Goal: Navigation & Orientation: Understand site structure

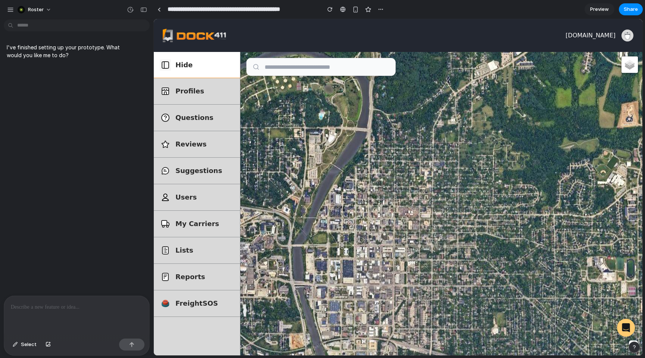
click at [53, 315] on div at bounding box center [76, 316] width 145 height 40
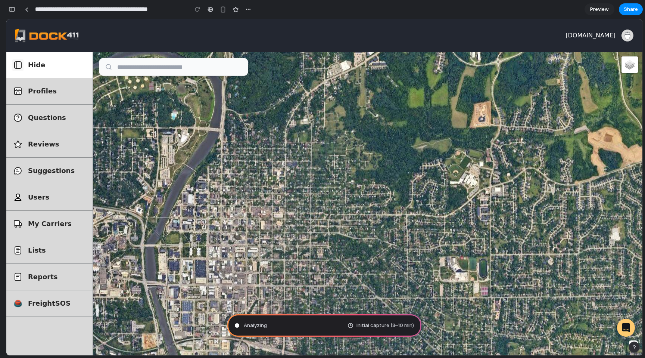
click at [134, 127] on div "OpenStreetMap GoogleSatellite" at bounding box center [368, 203] width 550 height 303
click at [61, 122] on p "Questions" at bounding box center [57, 117] width 59 height 10
type input "**********"
click at [32, 143] on p "Reviews" at bounding box center [57, 144] width 59 height 10
click at [34, 172] on p "Suggestions" at bounding box center [57, 170] width 59 height 10
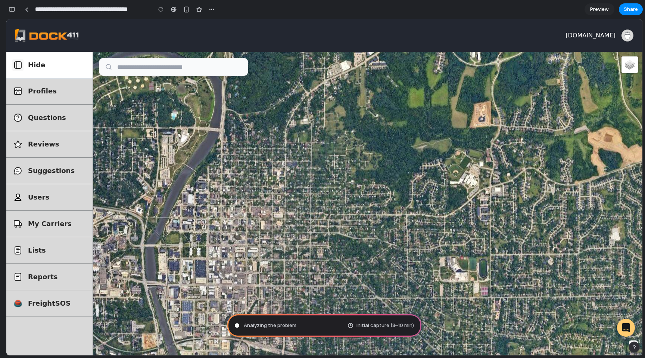
click at [33, 91] on p "Profiles" at bounding box center [57, 91] width 59 height 10
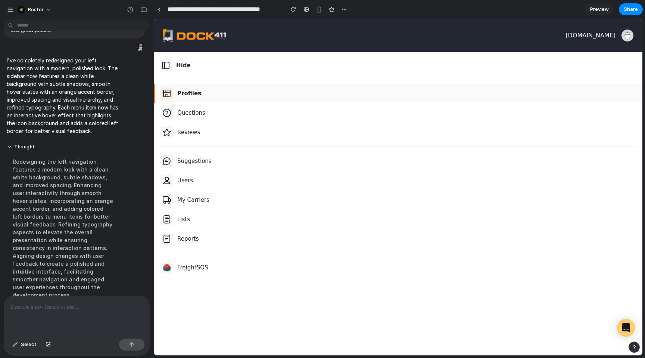
click at [209, 93] on div "Profiles" at bounding box center [398, 93] width 475 height 12
click at [193, 118] on div "Questions" at bounding box center [398, 113] width 475 height 12
click at [187, 177] on p "Users" at bounding box center [186, 180] width 18 height 9
click at [192, 217] on div "Lists" at bounding box center [398, 219] width 475 height 12
click at [188, 235] on p "Reports" at bounding box center [189, 239] width 25 height 9
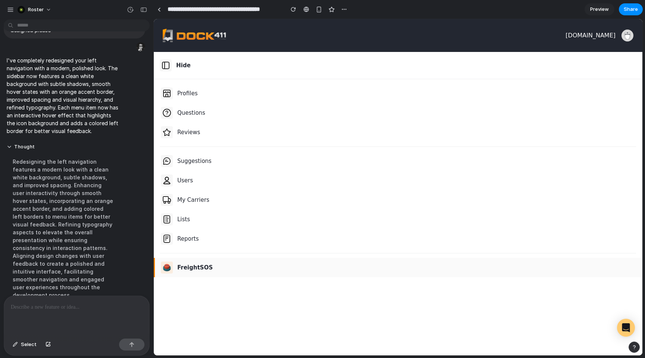
click at [198, 264] on p "FreightSOS" at bounding box center [194, 267] width 35 height 9
click at [186, 223] on p "Lists" at bounding box center [184, 219] width 15 height 9
click at [186, 179] on p "Users" at bounding box center [186, 180] width 18 height 9
click at [188, 149] on div "Profiles Questions Reviews Company Personal Suggestions Users My Carriers Lists…" at bounding box center [398, 180] width 488 height 202
click at [186, 128] on p "Reviews" at bounding box center [190, 132] width 26 height 9
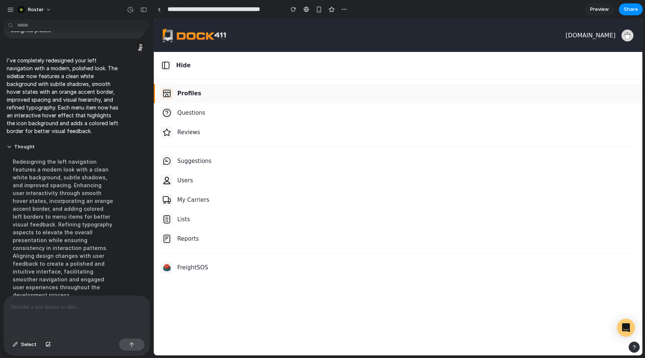
click at [186, 99] on div "Profiles" at bounding box center [398, 93] width 475 height 12
click at [186, 70] on button "Hide" at bounding box center [398, 65] width 488 height 27
click at [50, 312] on div at bounding box center [76, 316] width 145 height 40
click at [91, 309] on p "**********" at bounding box center [77, 306] width 132 height 9
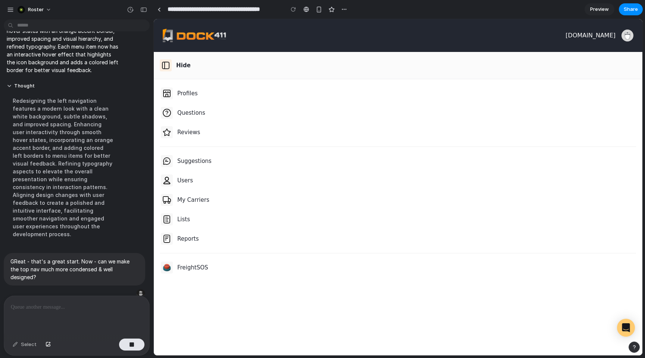
click at [192, 59] on button "Hide" at bounding box center [398, 65] width 488 height 27
click at [179, 85] on button "Profiles" at bounding box center [398, 93] width 488 height 19
click at [171, 111] on div at bounding box center [167, 113] width 12 height 12
click at [168, 123] on button "Reviews" at bounding box center [398, 131] width 488 height 19
click at [170, 152] on button "Suggestions" at bounding box center [398, 160] width 488 height 19
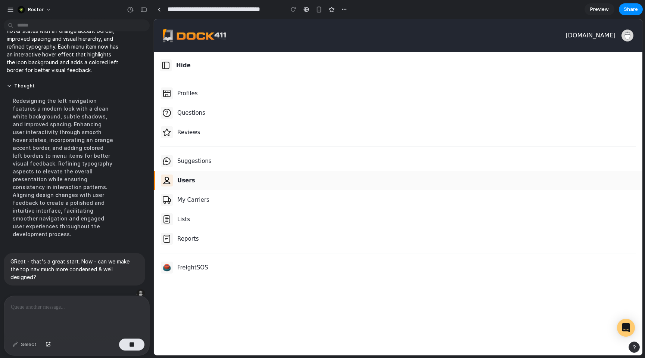
click at [171, 174] on button "Users" at bounding box center [398, 180] width 488 height 19
click at [173, 198] on div at bounding box center [167, 200] width 12 height 12
click at [173, 217] on div at bounding box center [167, 219] width 12 height 12
click at [173, 240] on div "Reports" at bounding box center [398, 239] width 475 height 12
click at [173, 265] on div "FreightSOS" at bounding box center [398, 267] width 475 height 12
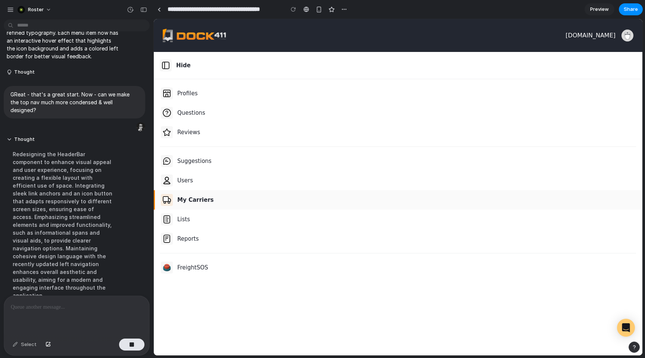
scroll to position [131, 0]
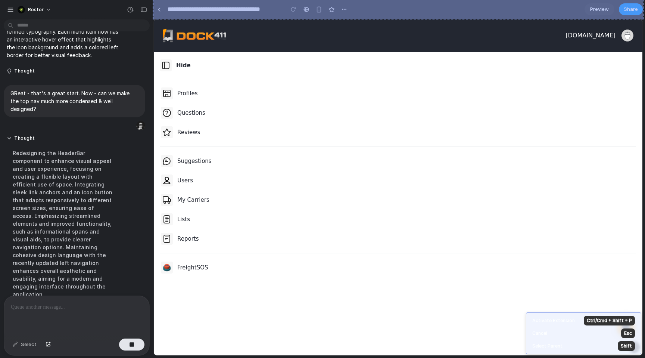
click at [362, 9] on section "**********" at bounding box center [398, 9] width 490 height 19
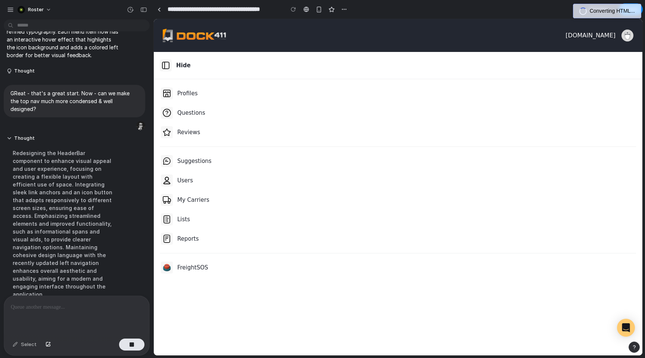
click at [376, 15] on section "**********" at bounding box center [398, 9] width 490 height 19
click at [0, 0] on div "**********" at bounding box center [322, 179] width 645 height 358
click at [605, 12] on span "Preview" at bounding box center [599, 9] width 19 height 7
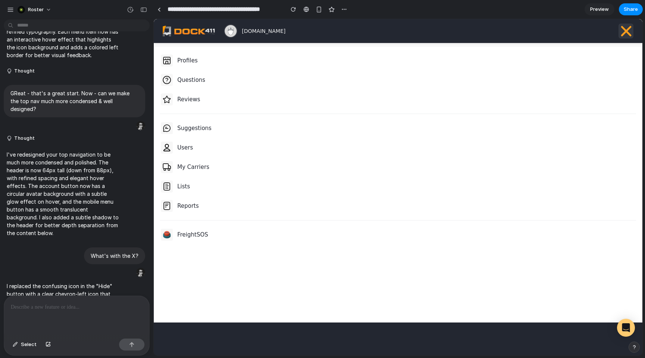
scroll to position [325, 0]
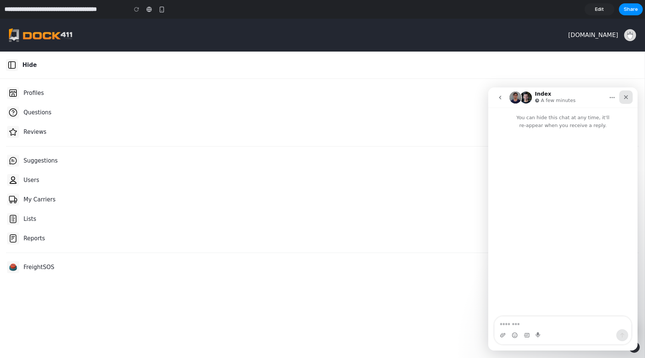
click at [629, 97] on icon "Close" at bounding box center [626, 97] width 6 height 6
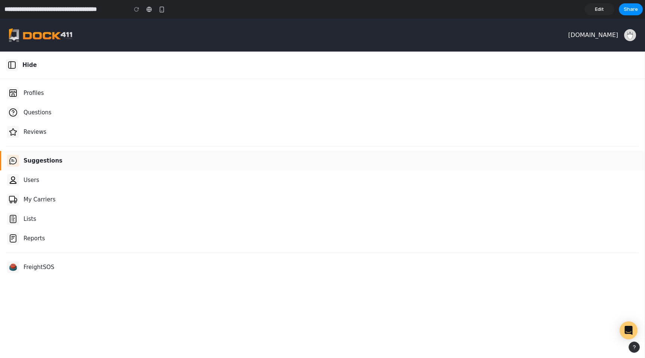
drag, startPoint x: 125, startPoint y: 132, endPoint x: 143, endPoint y: 288, distance: 157.2
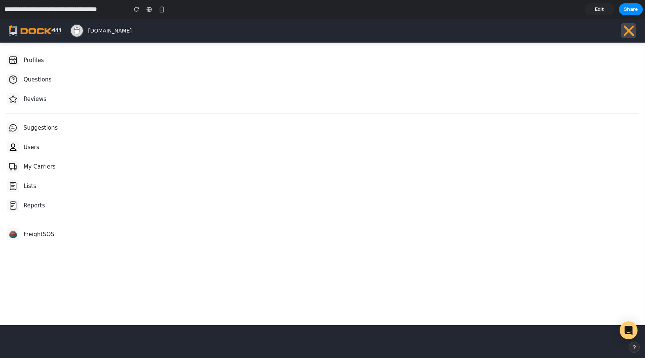
click at [626, 30] on img at bounding box center [628, 30] width 15 height 15
click at [629, 37] on img at bounding box center [628, 30] width 15 height 15
click at [586, 31] on div "[DOMAIN_NAME]" at bounding box center [322, 31] width 627 height 24
click at [629, 19] on body "Tractorsupply.team Hide Profiles Questions Reviews Company Personal Suggestions…" at bounding box center [322, 19] width 645 height 0
drag, startPoint x: 572, startPoint y: 348, endPoint x: 341, endPoint y: 311, distance: 233.8
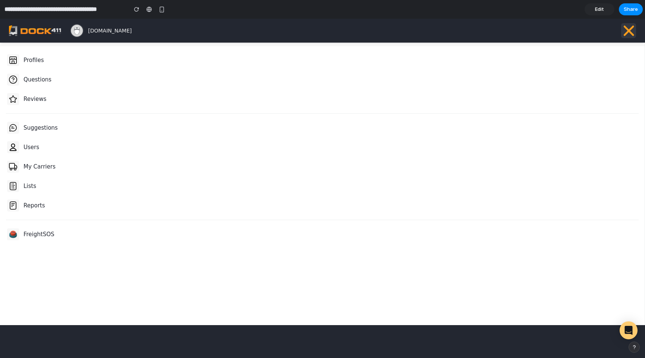
click at [347, 19] on html "Tractorsupply.team Hide Profiles Questions Reviews Company Personal Suggestions…" at bounding box center [322, 19] width 645 height 0
click at [92, 27] on span "[DOMAIN_NAME]" at bounding box center [112, 31] width 49 height 8
click at [595, 14] on link "Edit" at bounding box center [600, 9] width 30 height 12
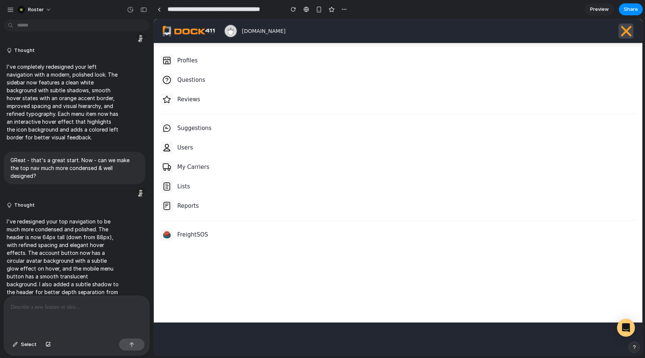
click at [627, 31] on img at bounding box center [626, 31] width 15 height 15
click at [576, 28] on div "[DOMAIN_NAME]" at bounding box center [398, 31] width 471 height 24
click at [79, 308] on p at bounding box center [77, 306] width 132 height 9
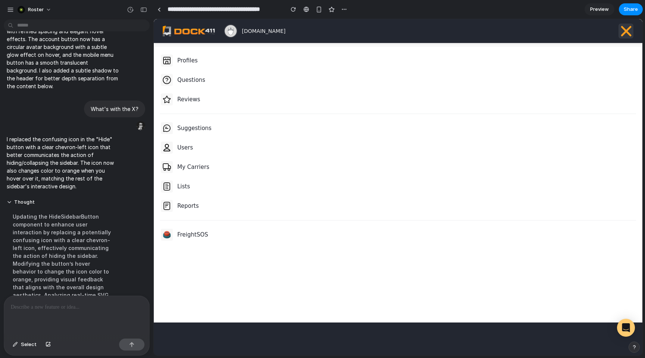
scroll to position [325, 0]
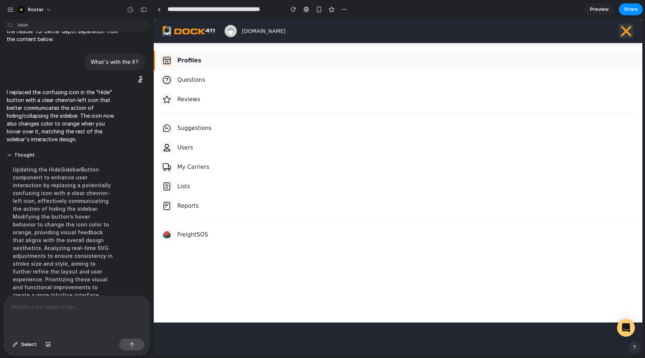
click at [183, 60] on p "Profiles" at bounding box center [189, 60] width 24 height 9
click at [625, 22] on div "[DOMAIN_NAME]" at bounding box center [398, 31] width 471 height 24
click at [625, 25] on img at bounding box center [626, 31] width 15 height 15
click at [629, 30] on img at bounding box center [626, 31] width 15 height 15
click at [607, 38] on div "[DOMAIN_NAME]" at bounding box center [398, 31] width 471 height 24
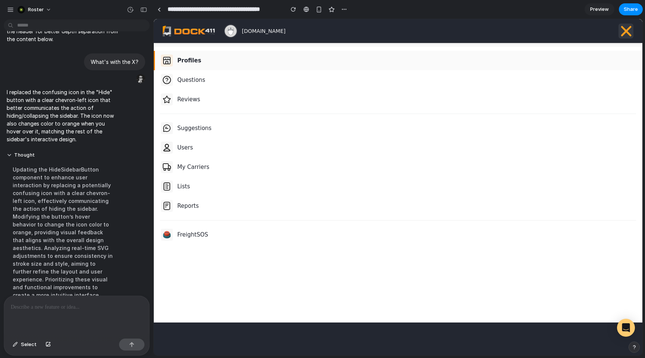
click at [192, 55] on div "Profiles" at bounding box center [398, 61] width 475 height 12
click at [176, 97] on div "Reviews" at bounding box center [398, 99] width 475 height 12
click at [191, 121] on button "Suggestions" at bounding box center [398, 127] width 488 height 19
click at [189, 191] on div "Lists" at bounding box center [398, 186] width 475 height 12
click at [184, 245] on div "Profiles Questions Reviews Company Personal Suggestions Users My Carriers Lists…" at bounding box center [398, 147] width 488 height 202
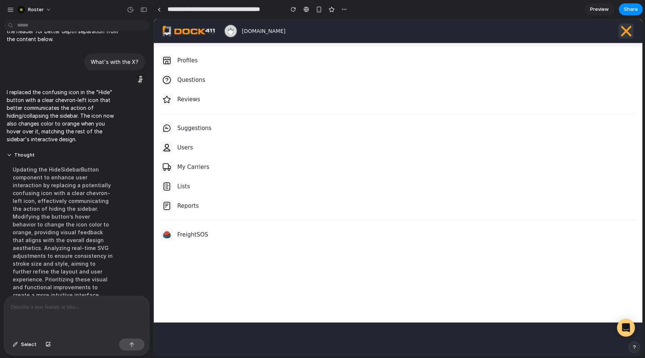
click at [625, 22] on div "[DOMAIN_NAME]" at bounding box center [398, 31] width 471 height 24
click at [196, 128] on p "Suggestions" at bounding box center [196, 128] width 39 height 9
click at [180, 154] on button "Users" at bounding box center [398, 147] width 488 height 19
